Goal: Task Accomplishment & Management: Complete application form

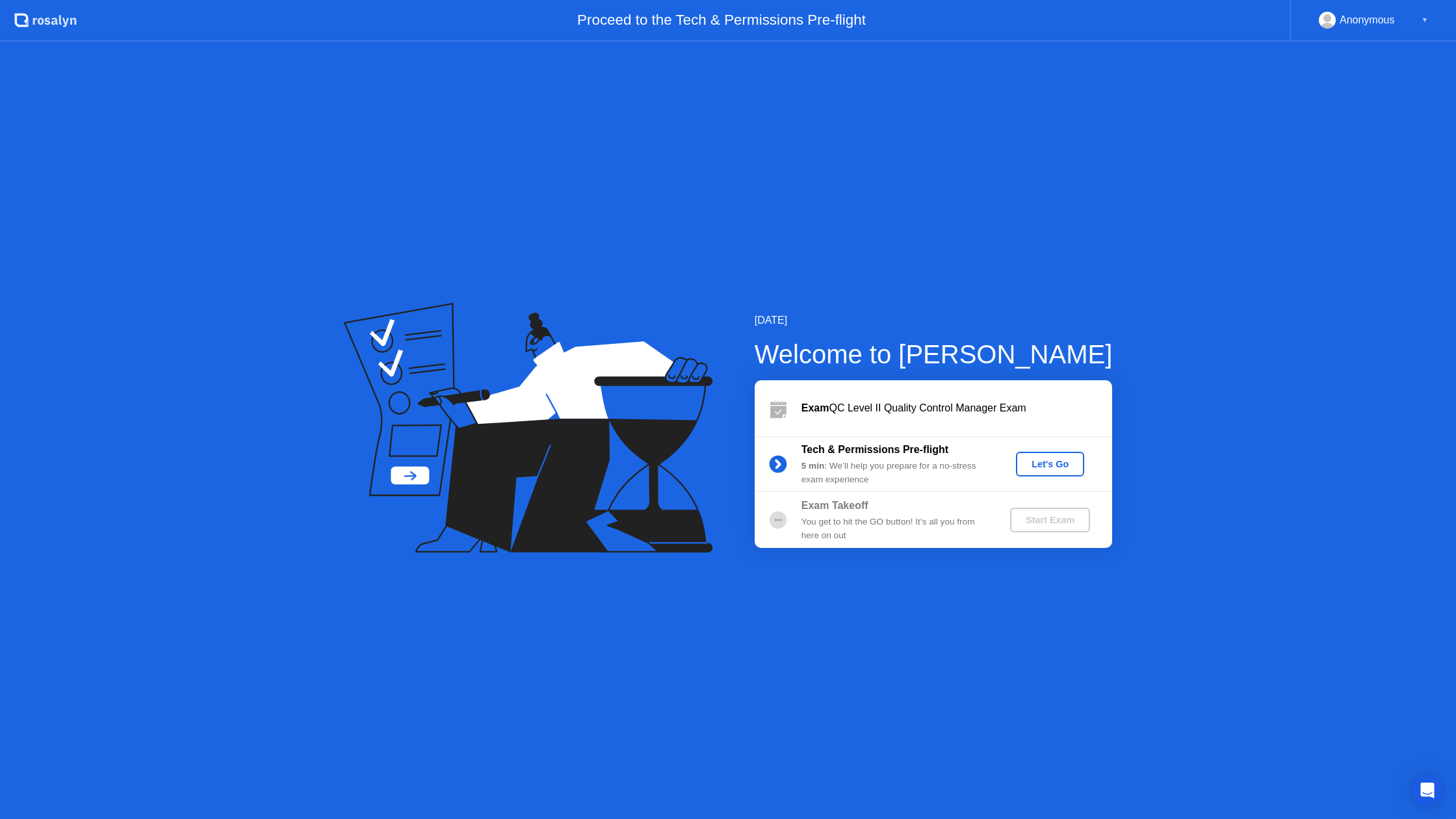
click at [1040, 465] on div "Let's Go" at bounding box center [1050, 464] width 58 height 11
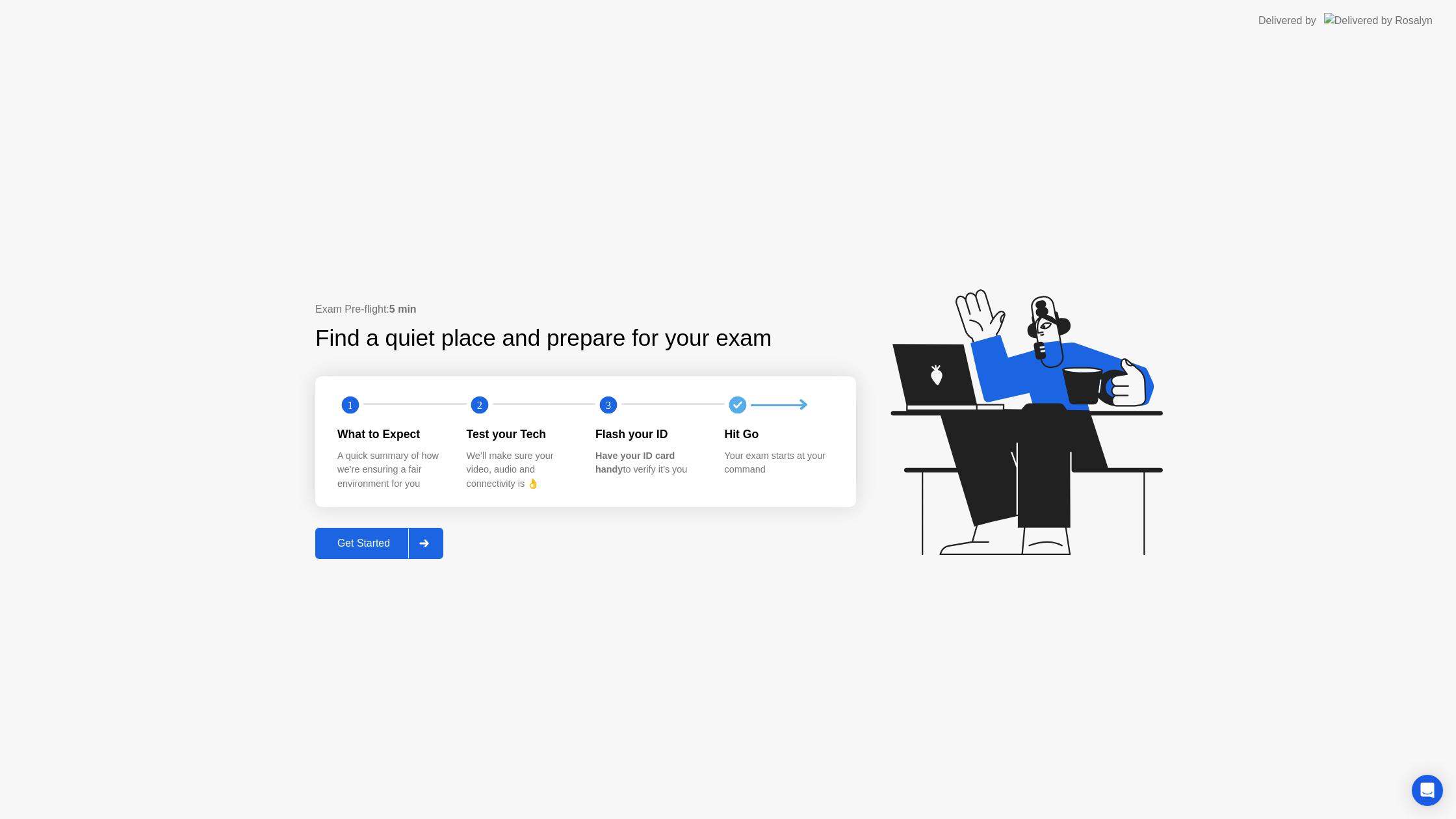
click at [385, 537] on div "Get Started" at bounding box center [363, 543] width 89 height 11
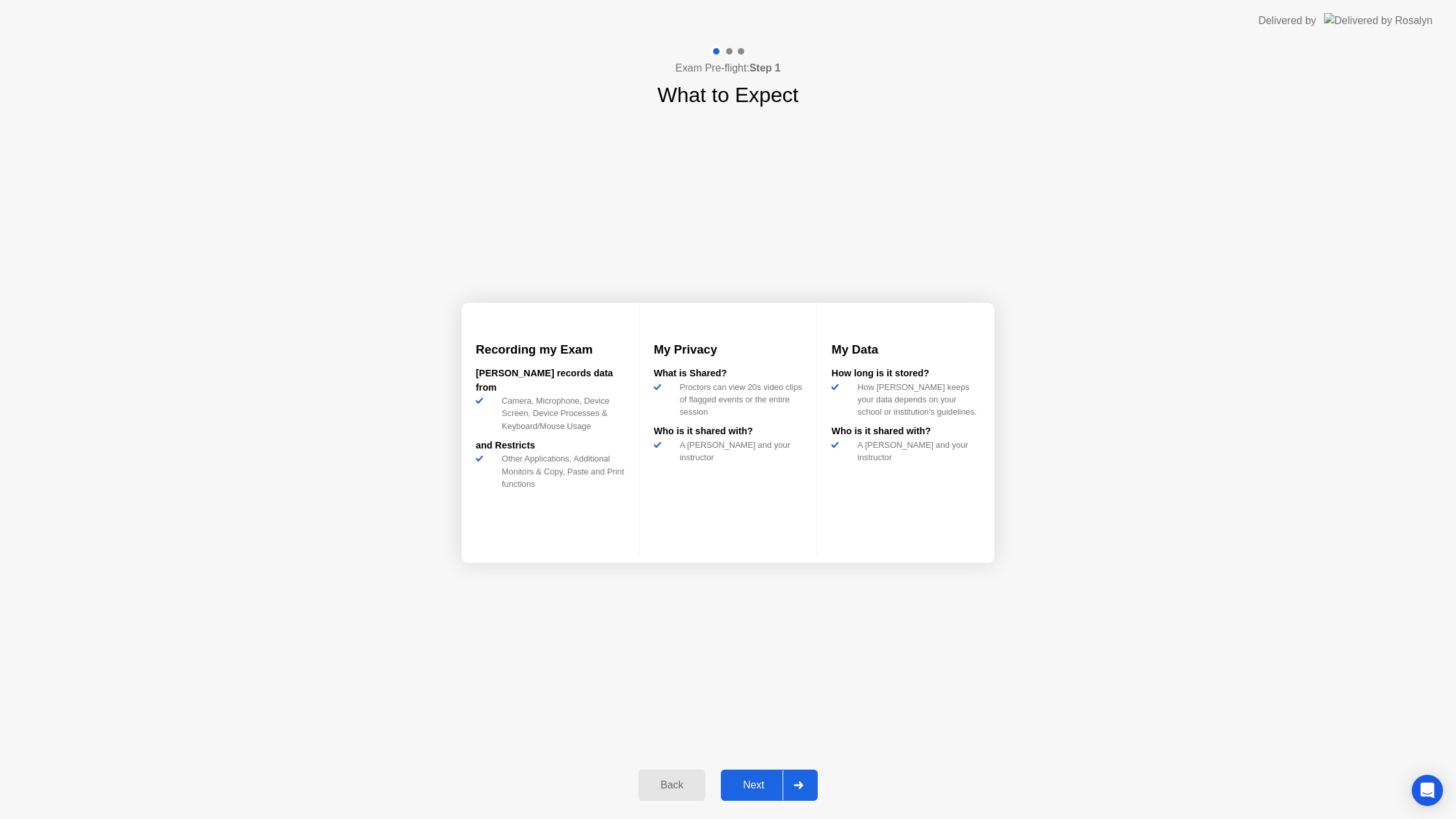
click at [741, 779] on div "Next" at bounding box center [753, 784] width 58 height 11
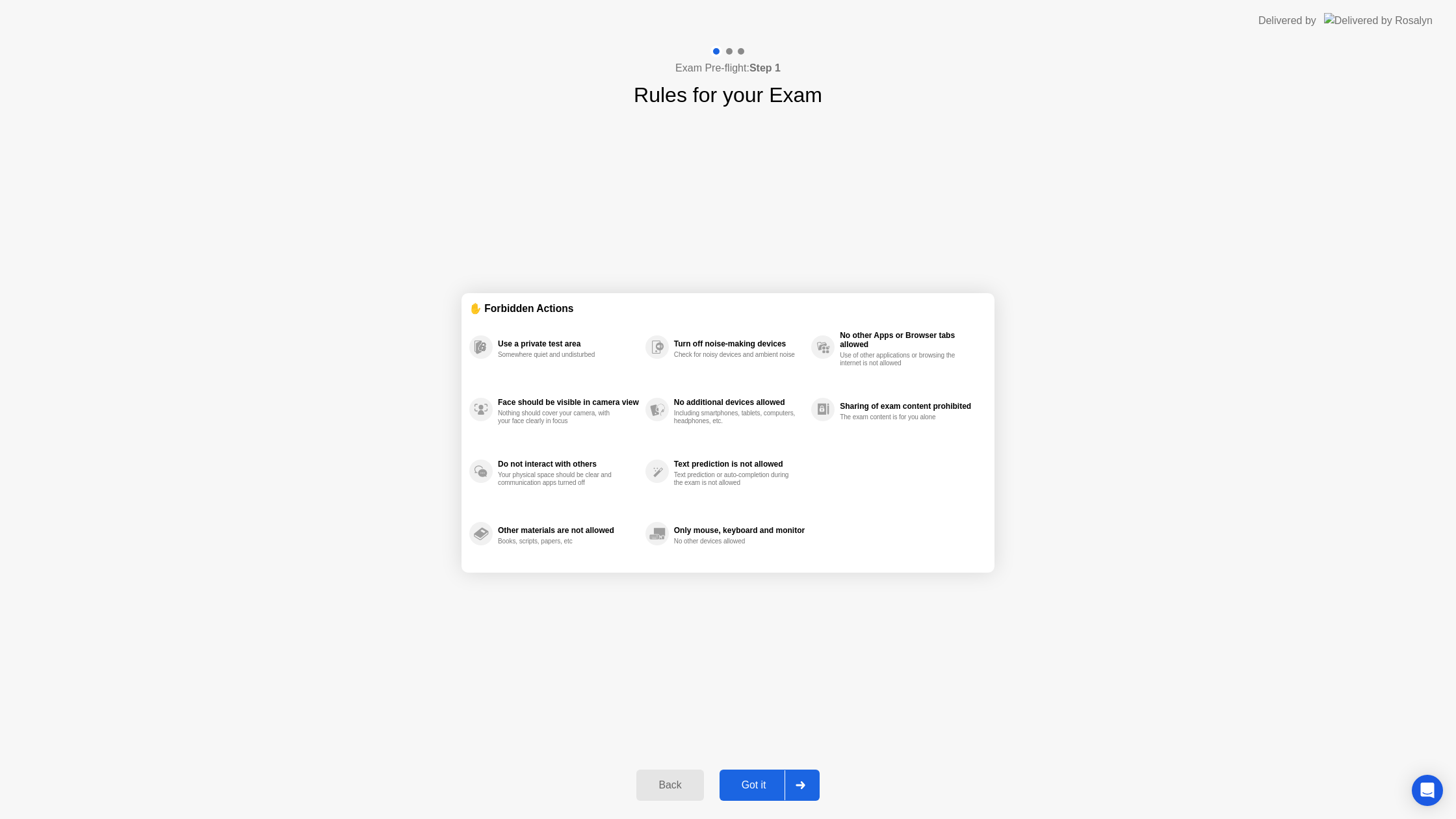
click at [741, 777] on button "Got it" at bounding box center [769, 784] width 100 height 31
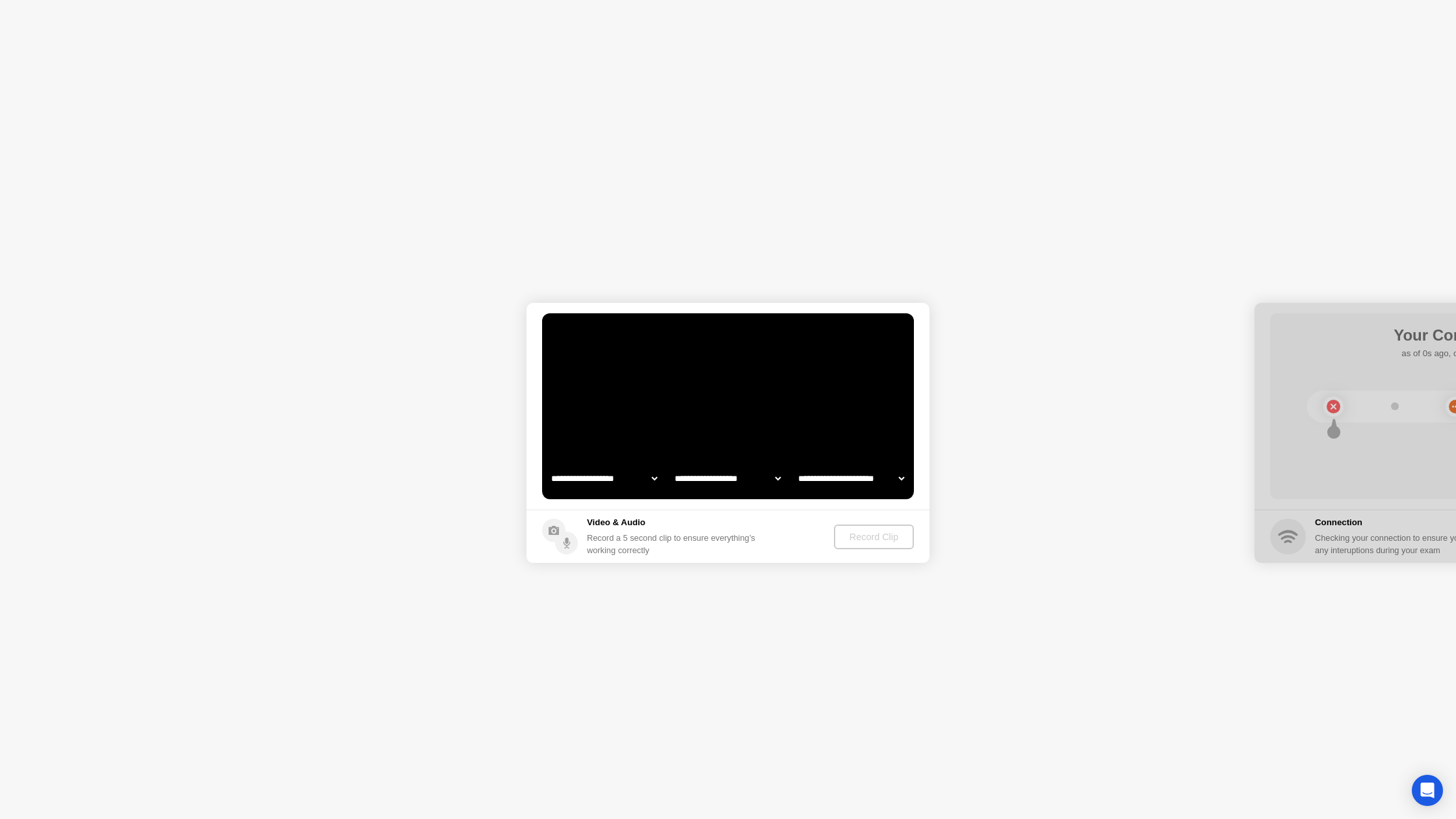
select select "**********"
select select "*******"
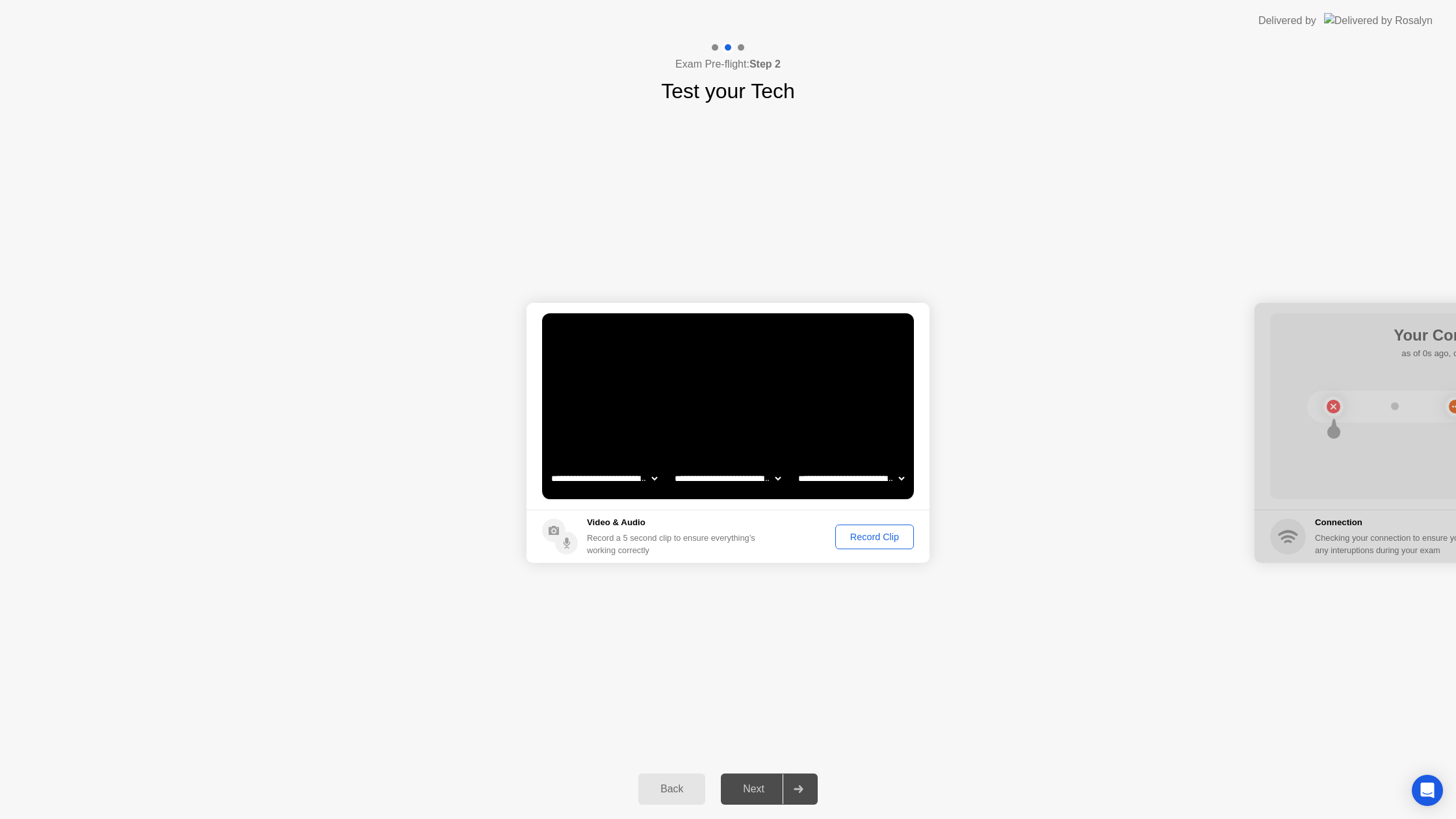
click at [843, 537] on div "Record Clip" at bounding box center [875, 537] width 70 height 11
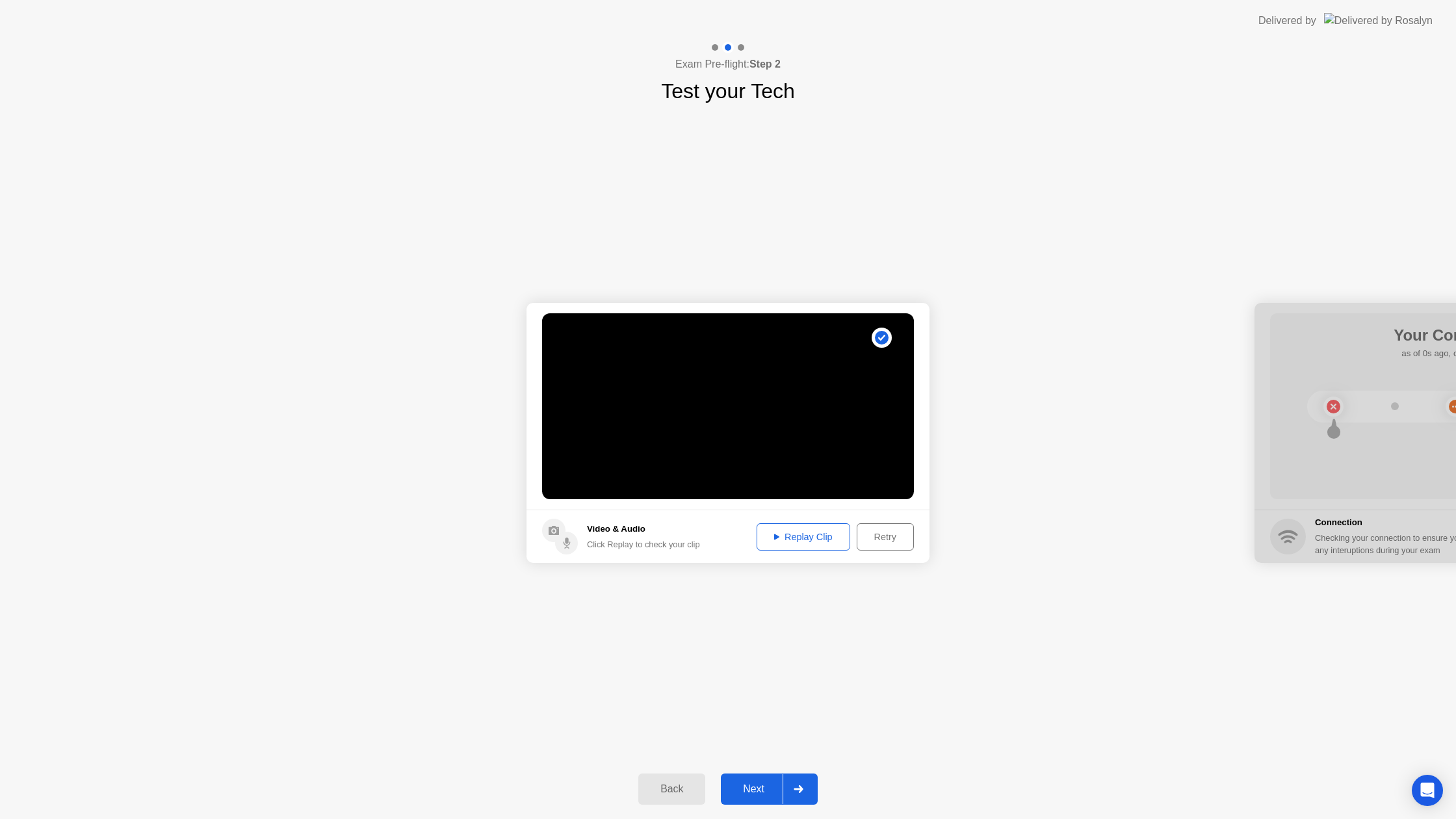
click at [828, 534] on div "Replay Clip" at bounding box center [803, 537] width 85 height 11
click at [880, 538] on div "Retry" at bounding box center [885, 537] width 48 height 11
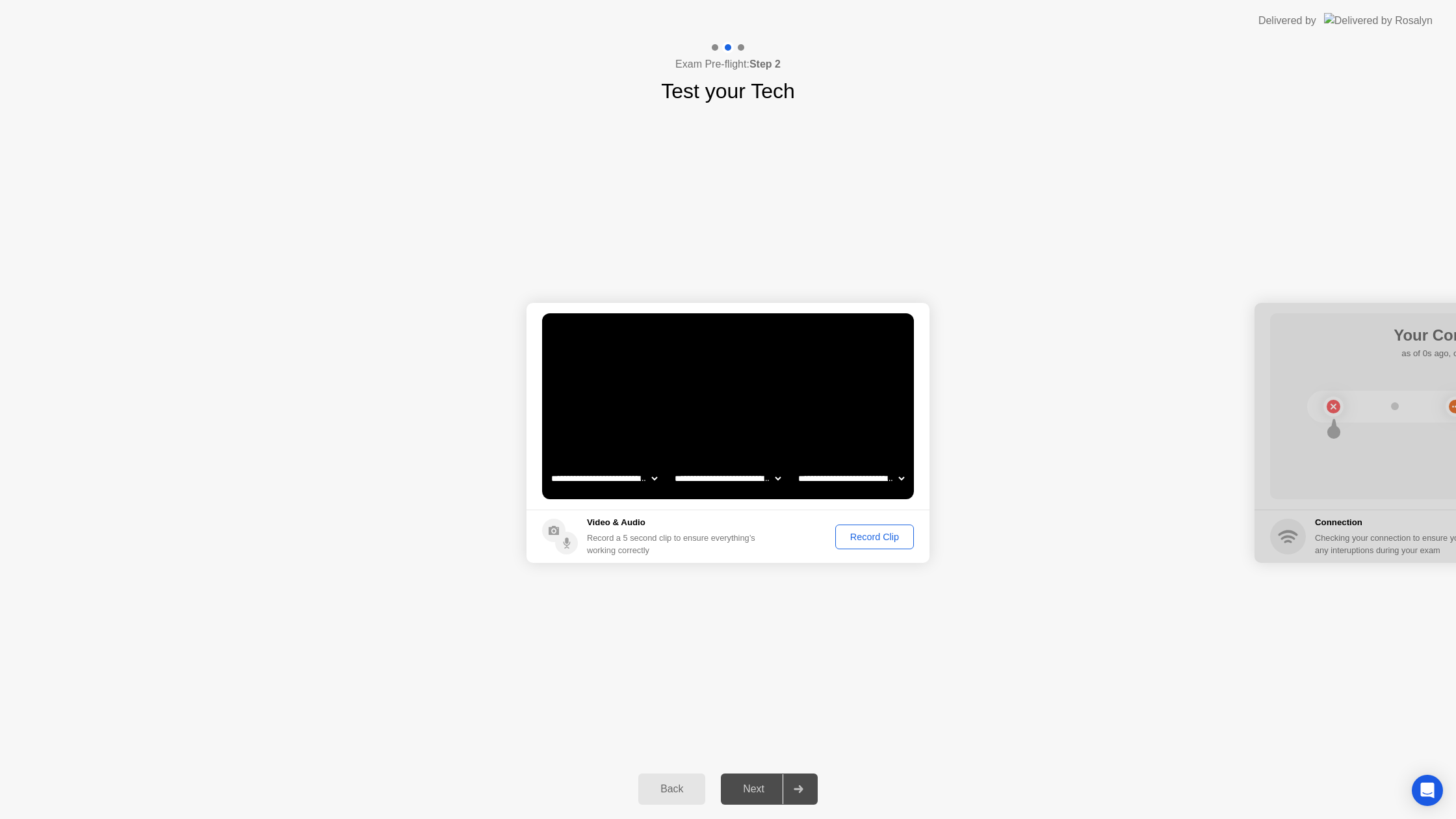
click at [852, 537] on div "Record Clip" at bounding box center [875, 537] width 70 height 11
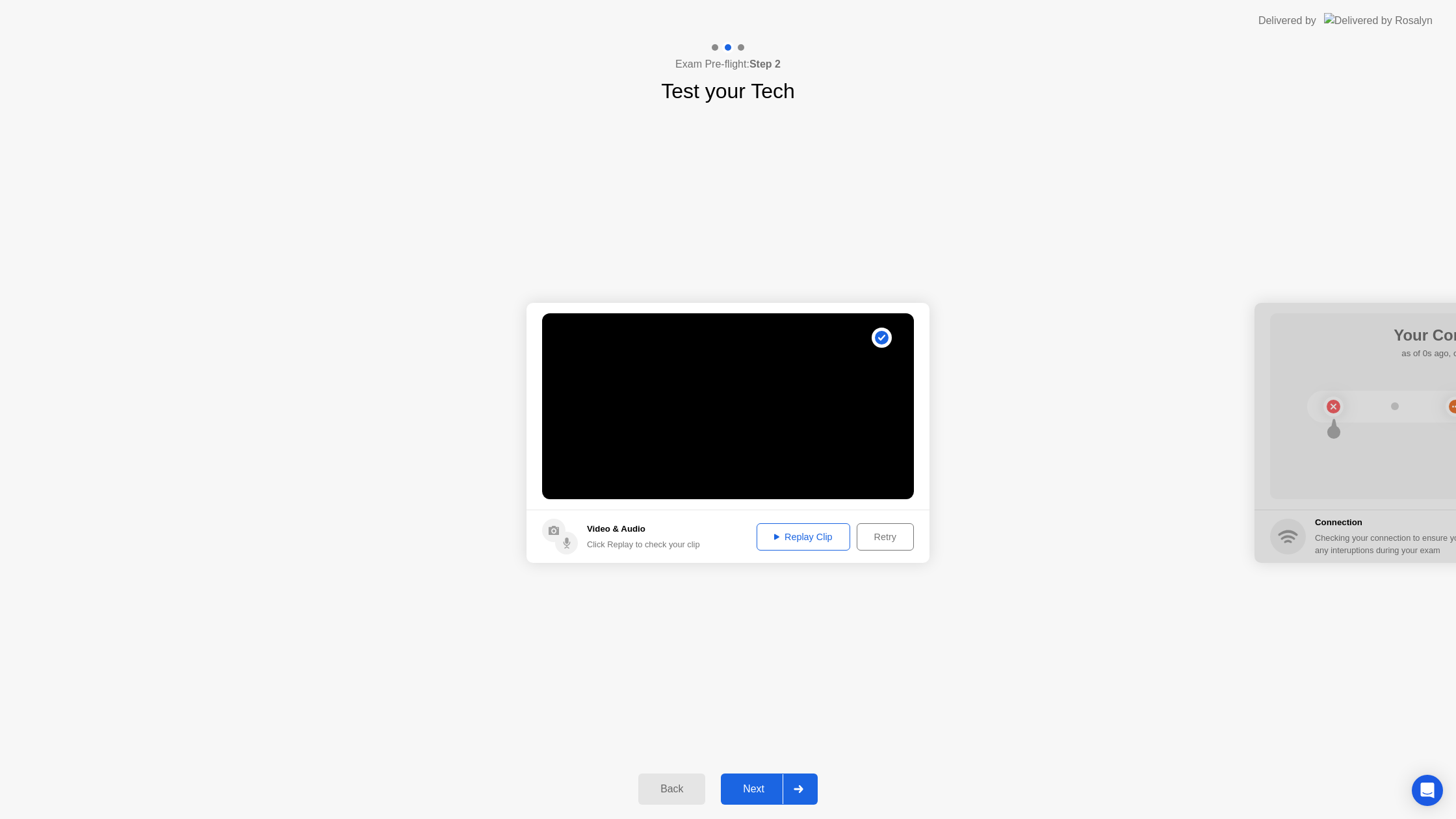
click at [787, 536] on div "Replay Clip" at bounding box center [803, 537] width 85 height 11
click at [769, 783] on div "Next" at bounding box center [753, 788] width 58 height 11
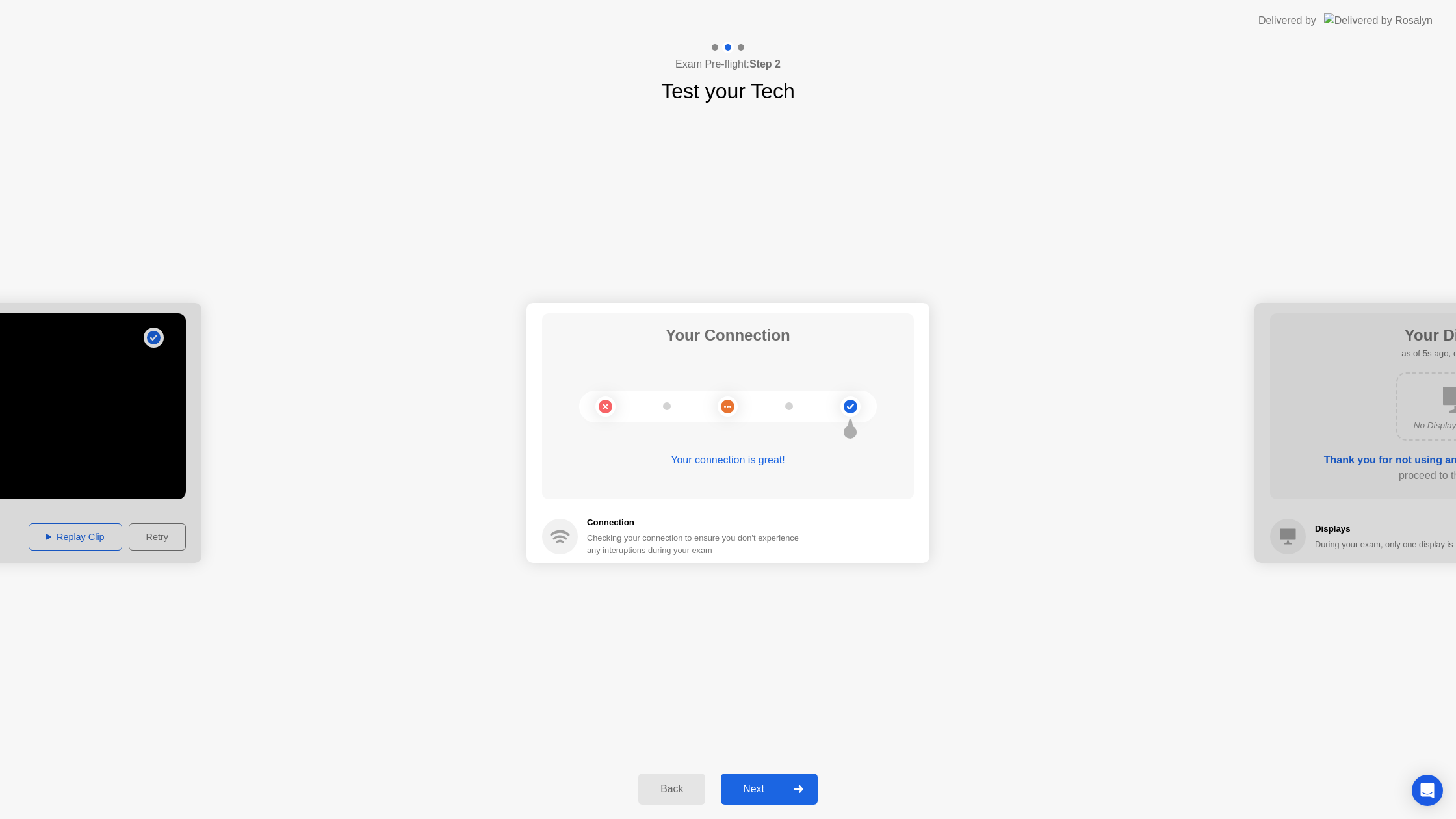
click at [739, 783] on div "Next" at bounding box center [753, 788] width 58 height 11
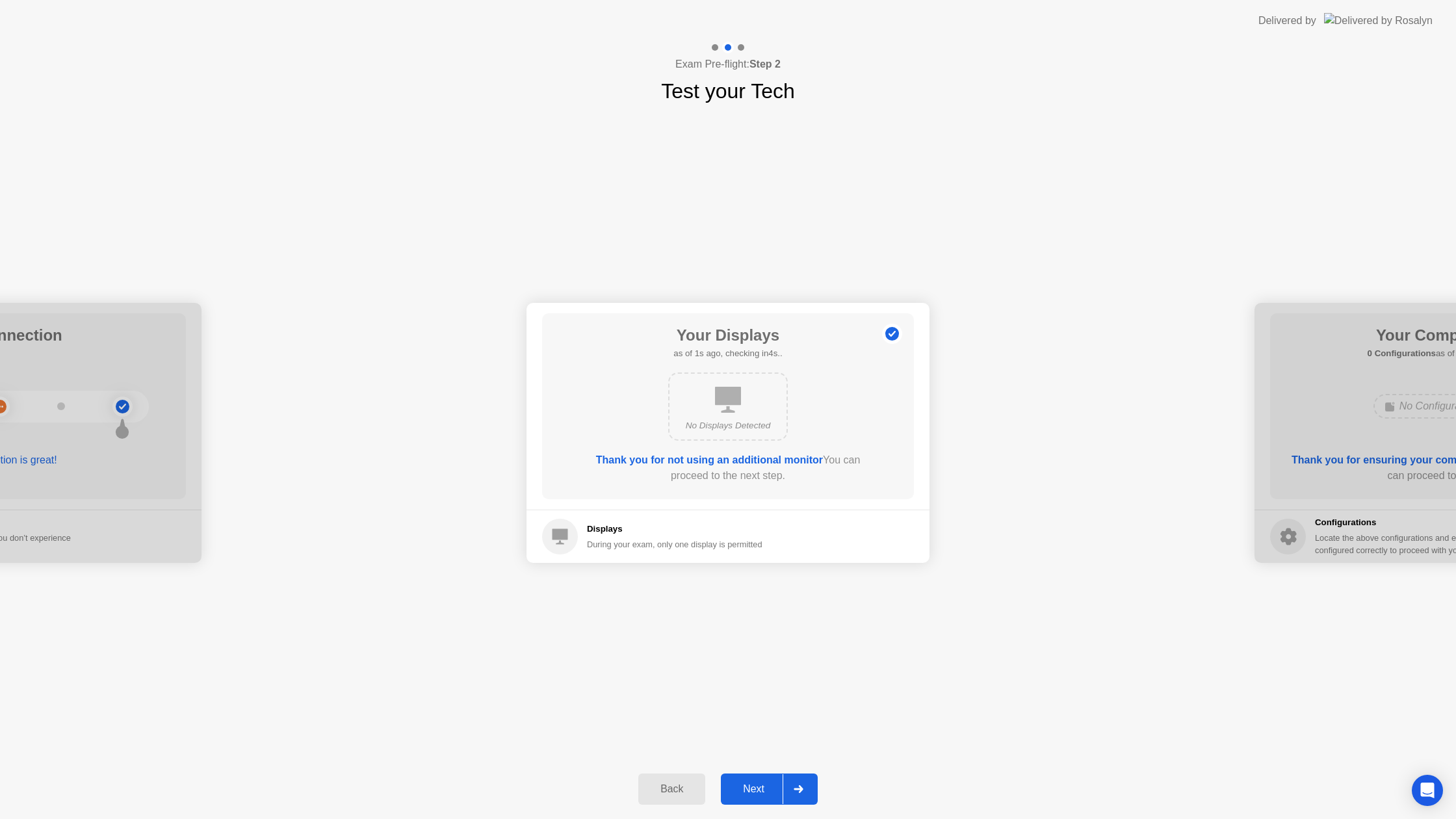
click at [738, 783] on div "Next" at bounding box center [753, 788] width 58 height 11
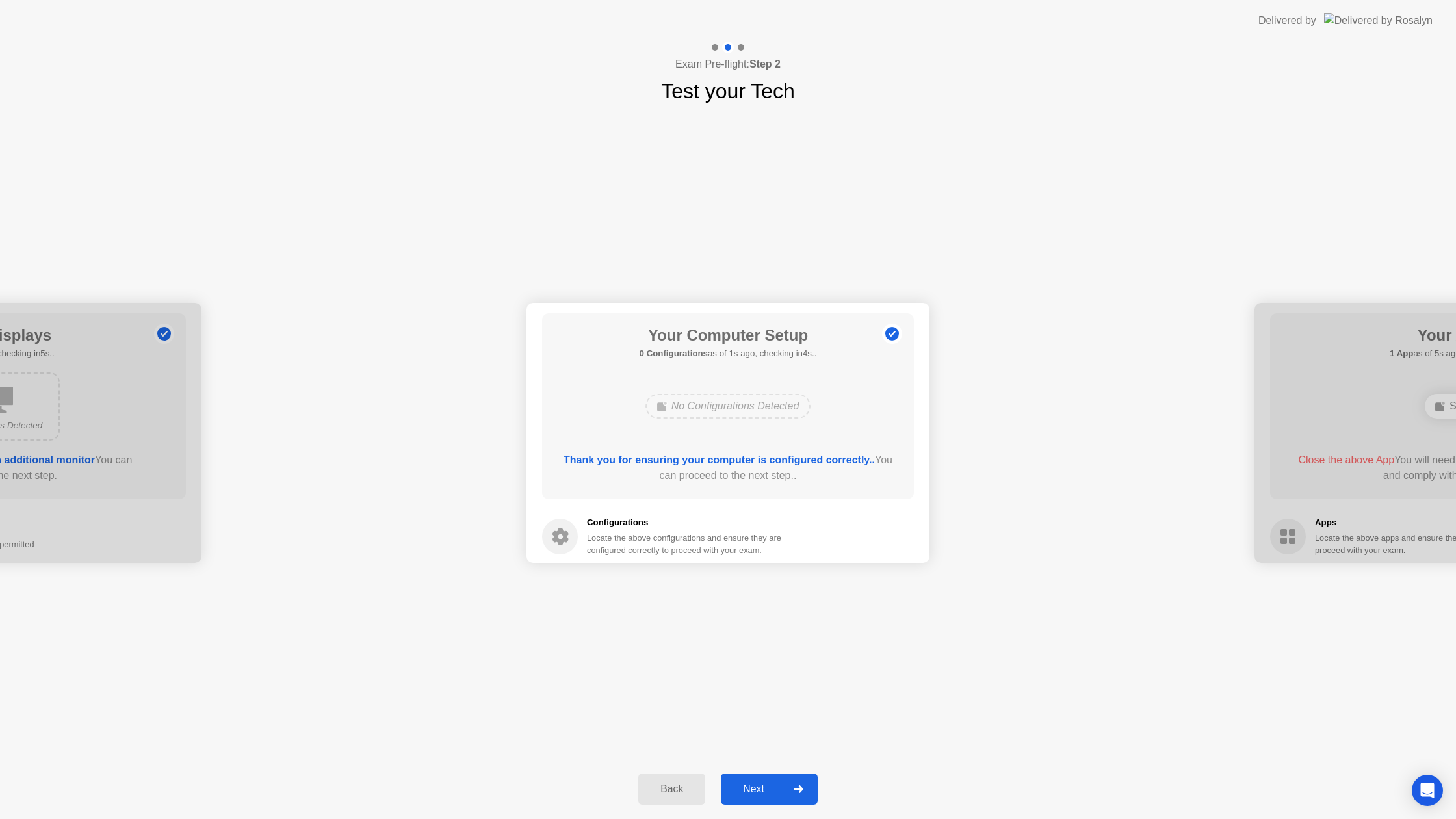
click at [738, 783] on div "Next" at bounding box center [753, 788] width 58 height 11
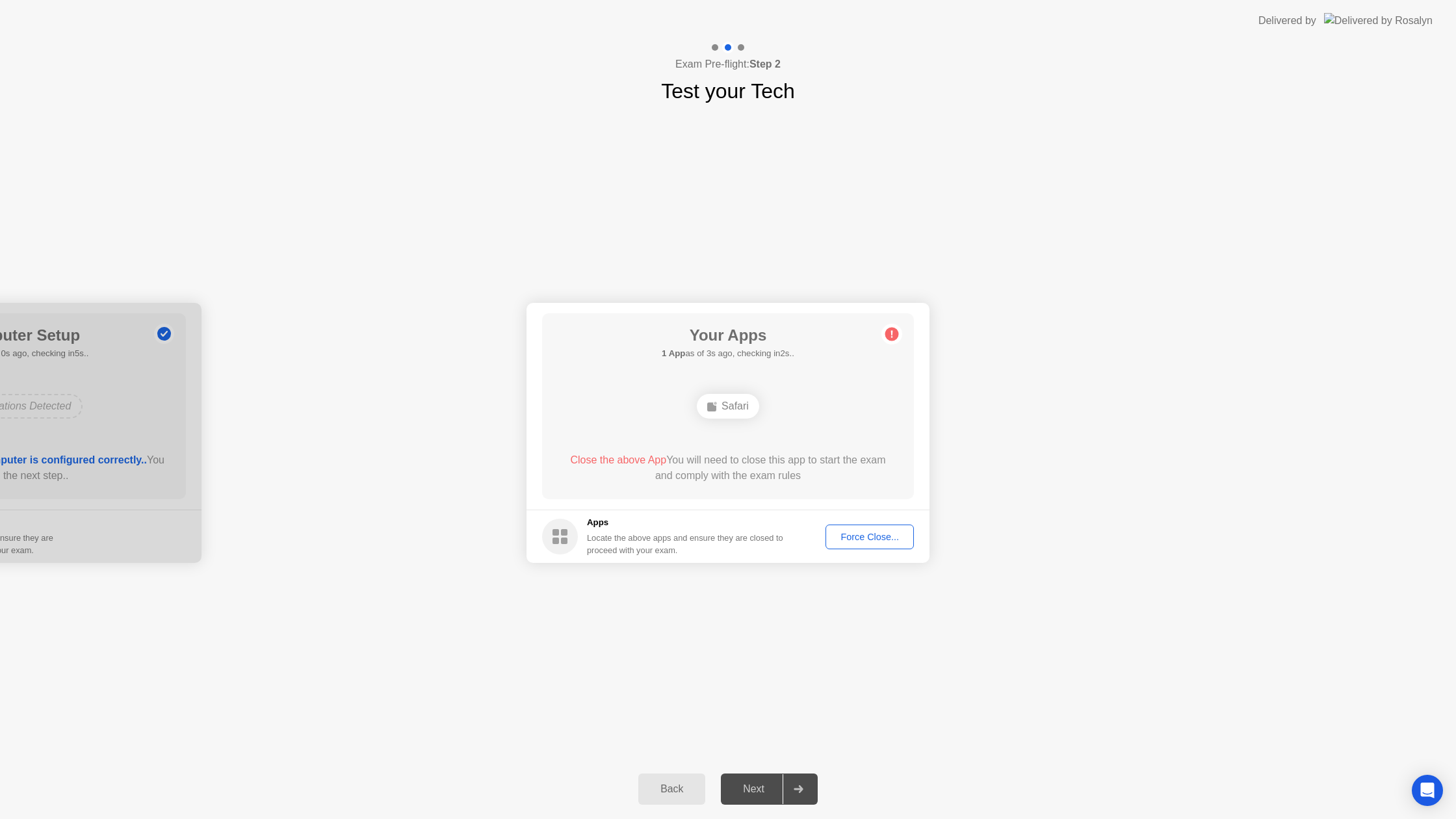
click at [838, 538] on div "Force Close..." at bounding box center [869, 537] width 80 height 11
click at [841, 532] on div "Force Close..." at bounding box center [869, 537] width 80 height 11
click at [770, 788] on div "Next" at bounding box center [753, 788] width 58 height 11
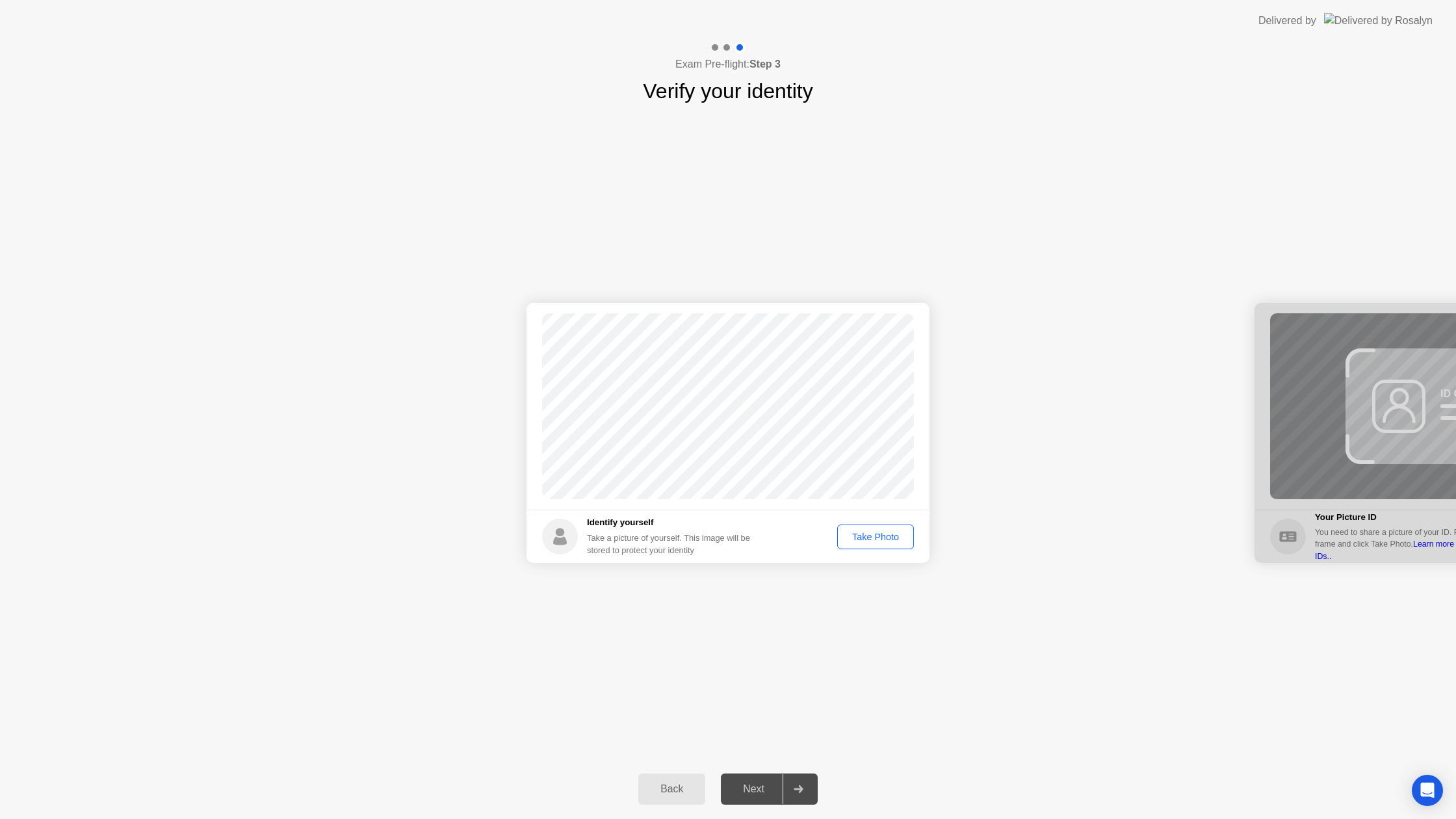
click at [849, 534] on div "Take Photo" at bounding box center [875, 537] width 67 height 11
click at [758, 795] on div "Next" at bounding box center [753, 788] width 58 height 11
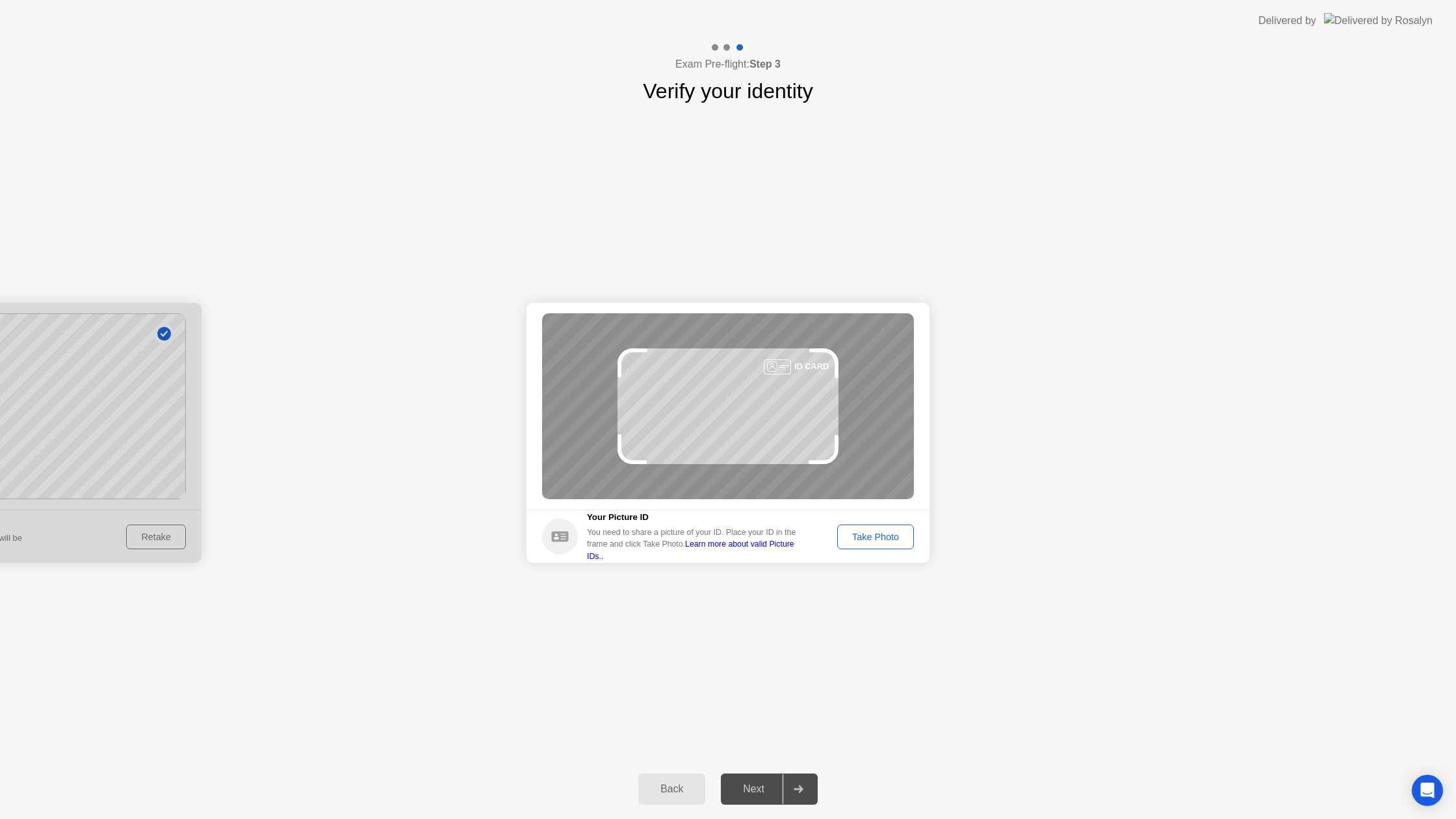
click at [861, 536] on div "Take Photo" at bounding box center [875, 537] width 67 height 11
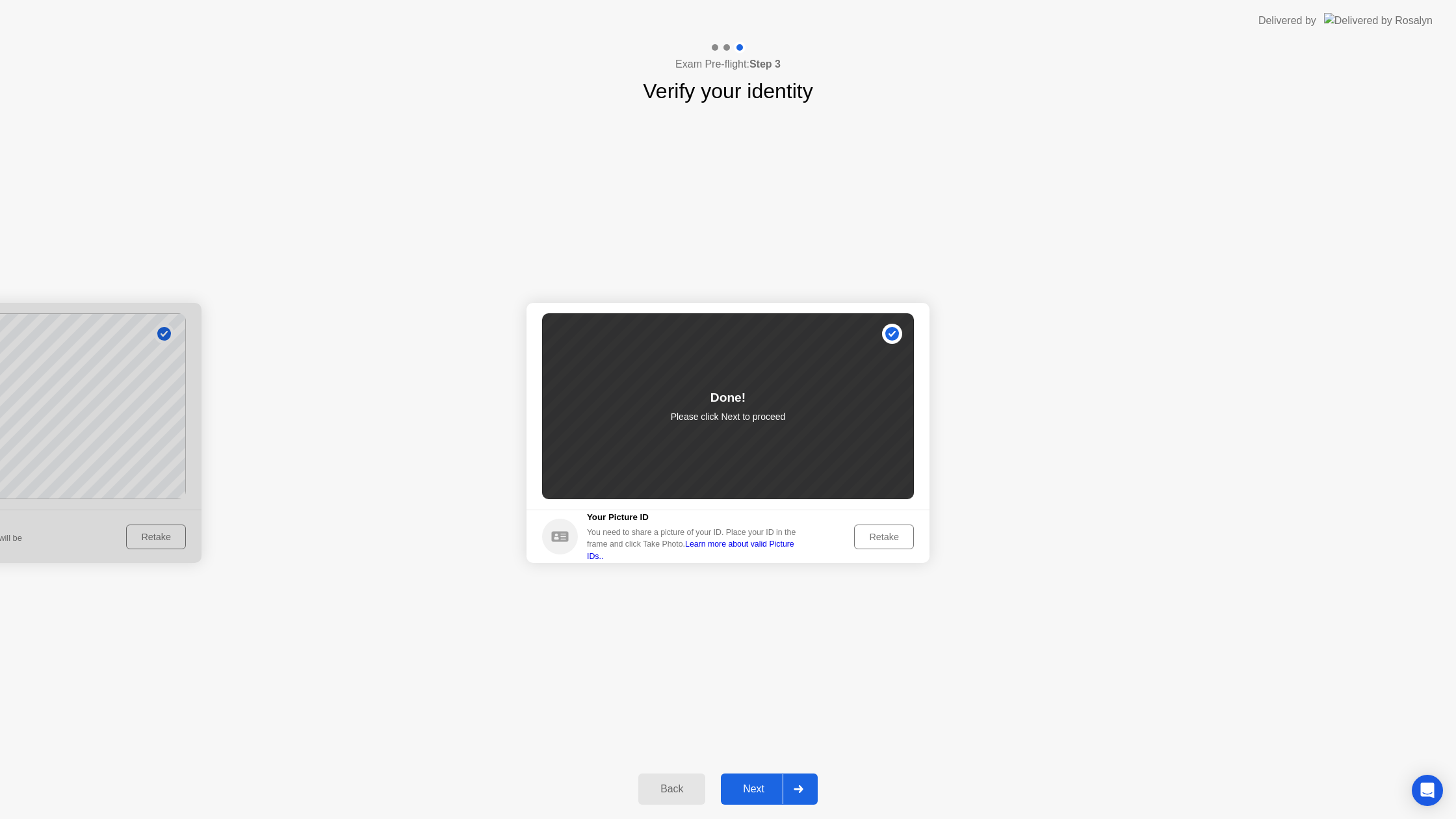
click at [732, 785] on div "Next" at bounding box center [753, 788] width 58 height 11
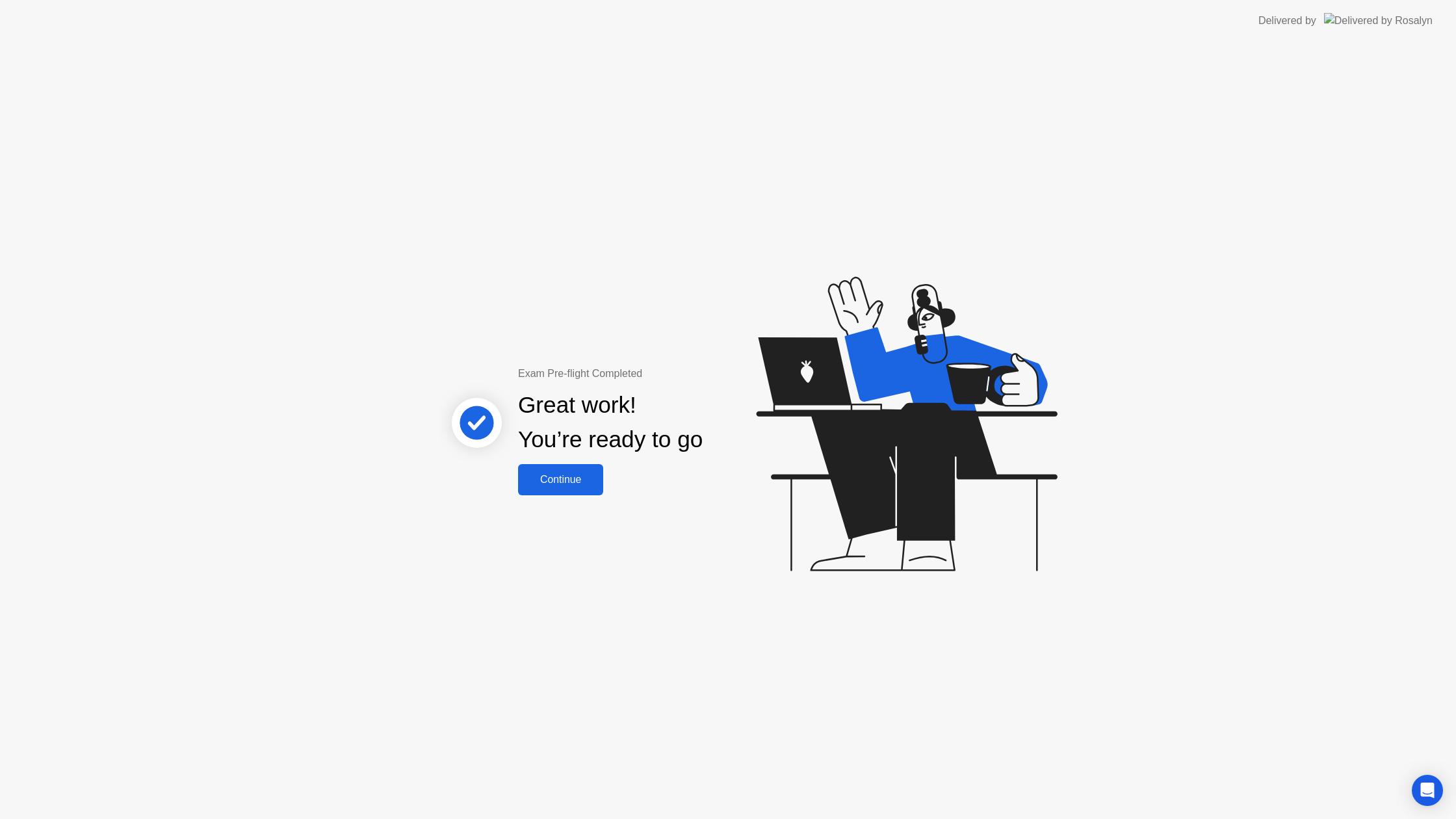
click at [581, 483] on div "Continue" at bounding box center [560, 479] width 77 height 11
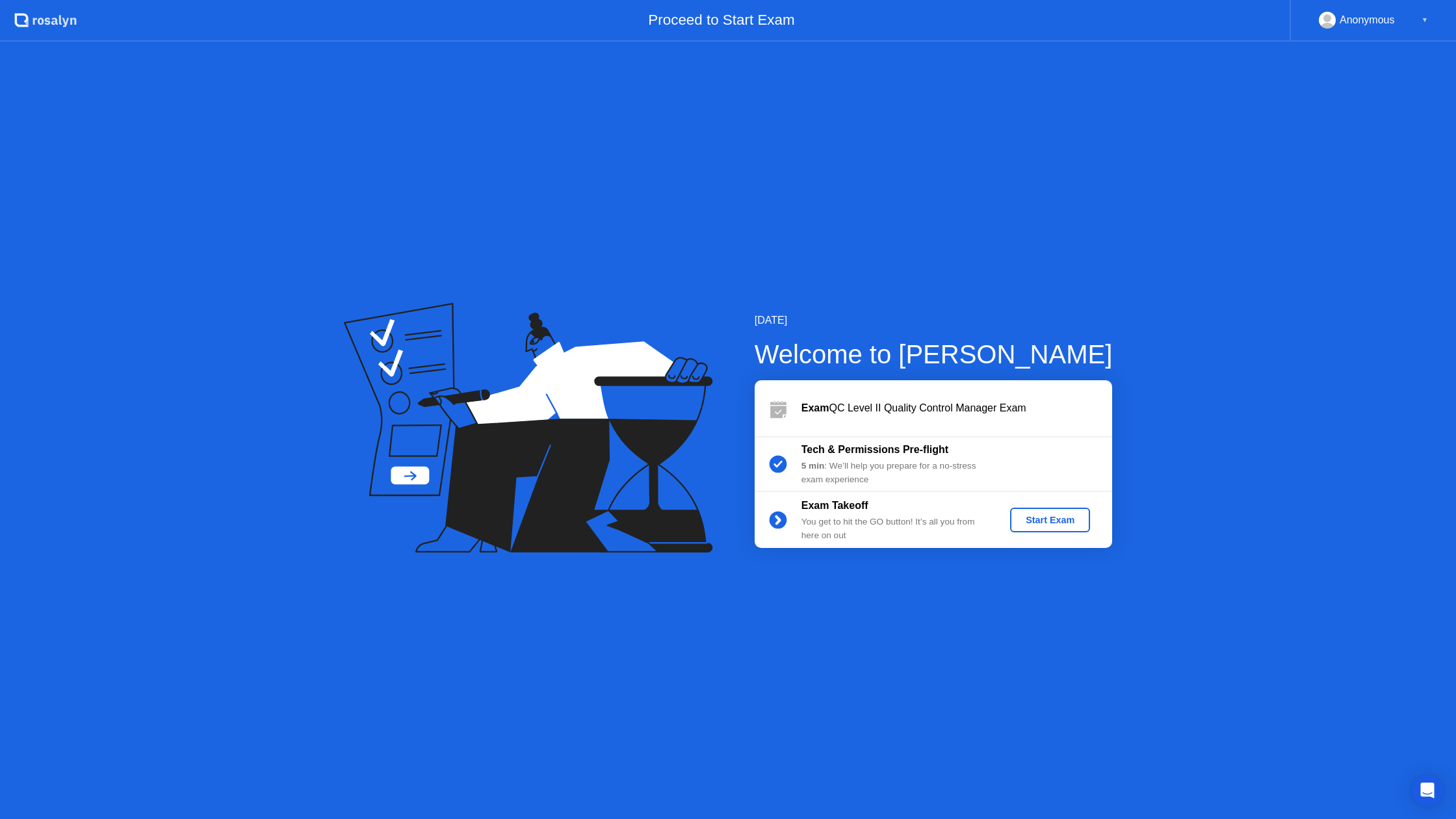
click at [1024, 525] on div "Start Exam" at bounding box center [1050, 520] width 70 height 11
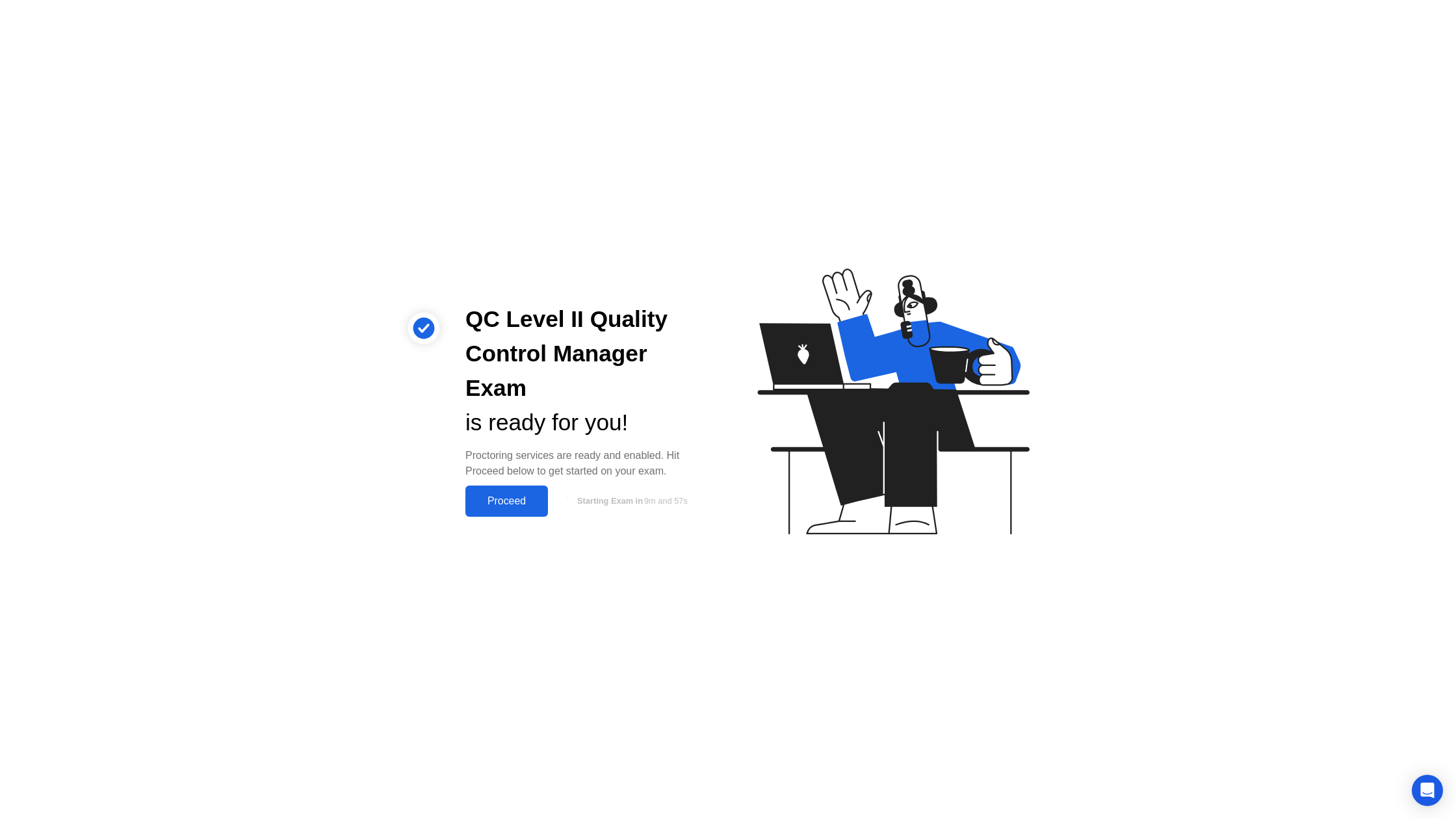
click at [525, 504] on div "Proceed" at bounding box center [507, 500] width 75 height 11
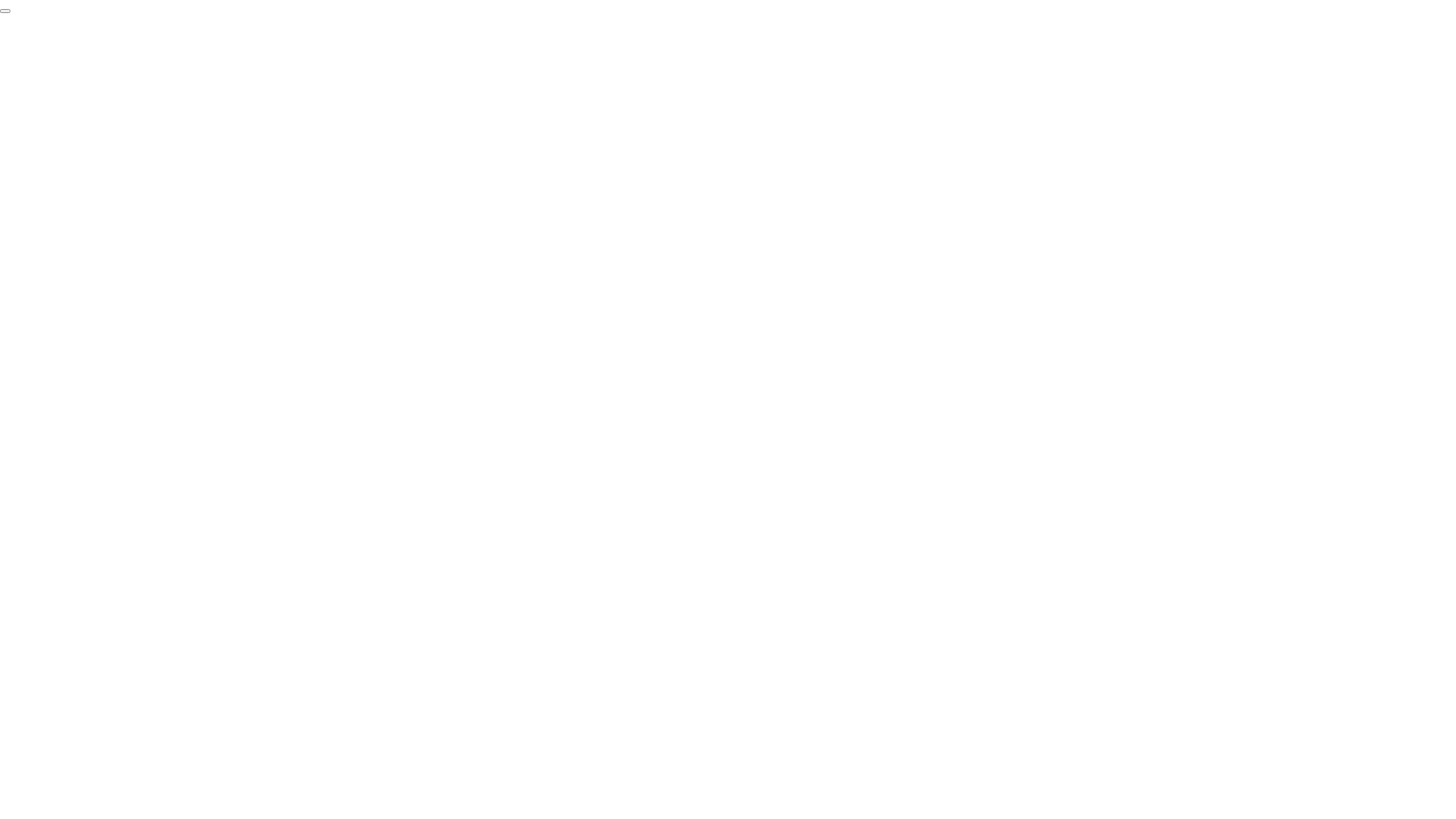
click div "End Proctoring Session"
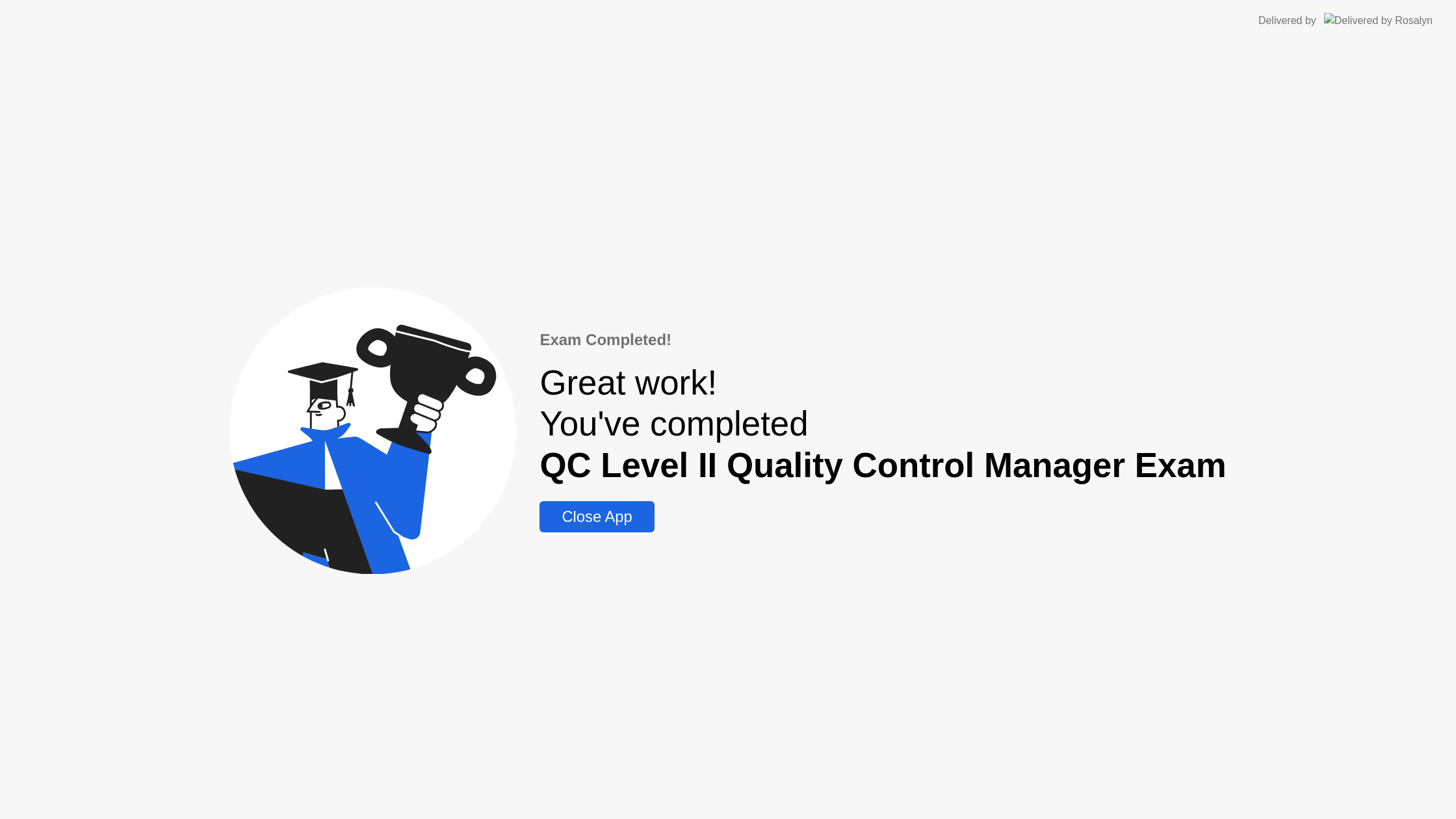
click at [632, 521] on div "Close App" at bounding box center [597, 516] width 107 height 18
